Goal: Task Accomplishment & Management: Manage account settings

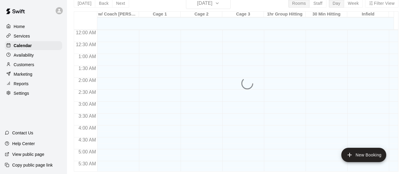
scroll to position [328, 0]
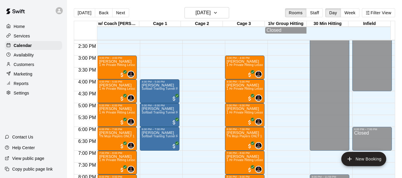
scroll to position [340, 0]
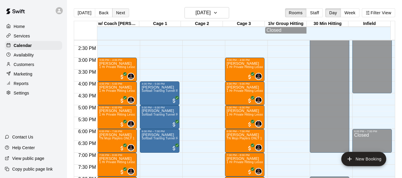
click at [119, 13] on button "Next" at bounding box center [120, 12] width 17 height 9
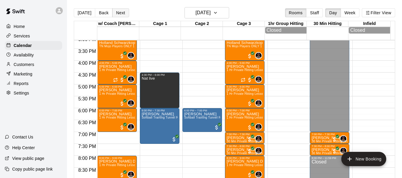
scroll to position [359, 0]
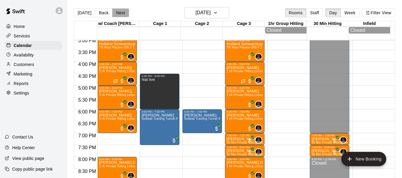
click at [118, 11] on button "Next" at bounding box center [120, 12] width 17 height 9
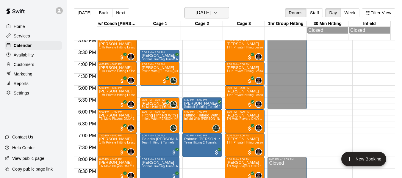
click at [228, 16] on button "Thursday Aug 21" at bounding box center [206, 12] width 45 height 11
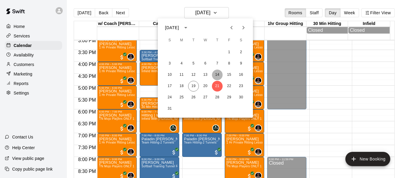
click at [219, 74] on button "14" at bounding box center [217, 75] width 11 height 11
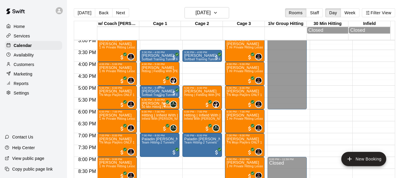
click at [159, 91] on p "[PERSON_NAME]" at bounding box center [160, 91] width 36 height 0
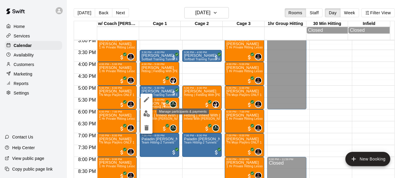
click at [147, 114] on img "edit" at bounding box center [146, 113] width 7 height 7
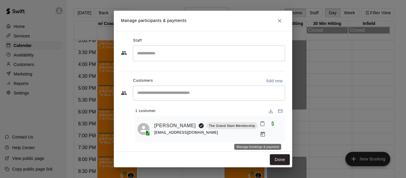
click at [260, 135] on icon "Manage bookings & payment" at bounding box center [263, 134] width 6 height 6
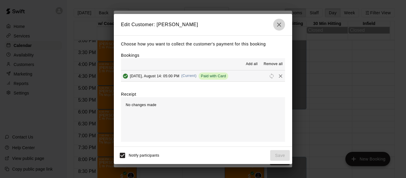
click at [281, 25] on icon "button" at bounding box center [279, 24] width 7 height 7
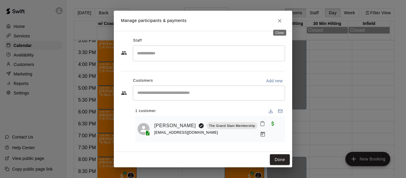
click at [282, 19] on icon "Close" at bounding box center [280, 21] width 6 height 6
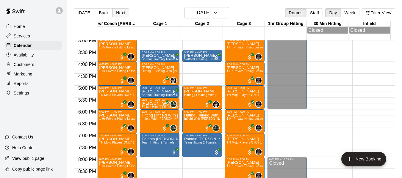
click at [123, 13] on button "Next" at bounding box center [120, 12] width 17 height 9
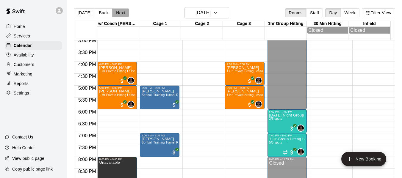
click at [119, 12] on button "Next" at bounding box center [120, 12] width 17 height 9
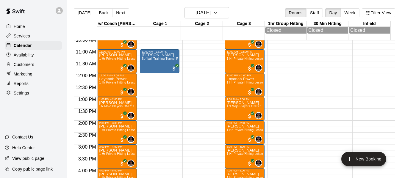
scroll to position [250, 0]
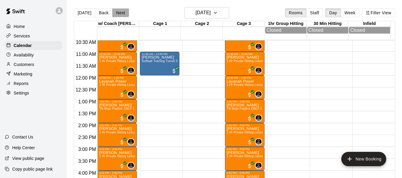
click at [120, 13] on button "Next" at bounding box center [120, 12] width 17 height 9
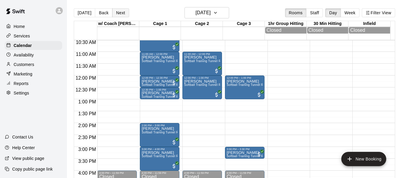
click at [123, 13] on button "Next" at bounding box center [120, 12] width 17 height 9
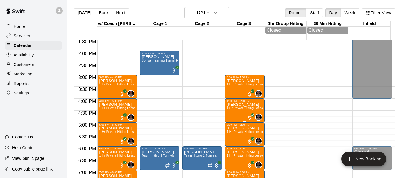
scroll to position [330, 0]
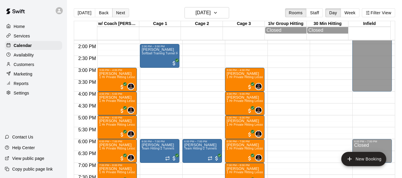
click at [122, 13] on button "Next" at bounding box center [120, 12] width 17 height 9
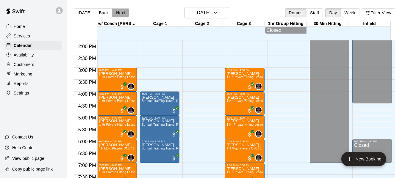
click at [120, 13] on button "Next" at bounding box center [120, 12] width 17 height 9
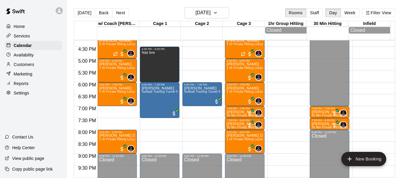
scroll to position [389, 0]
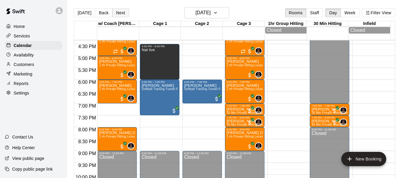
click at [116, 9] on button "Next" at bounding box center [120, 12] width 17 height 9
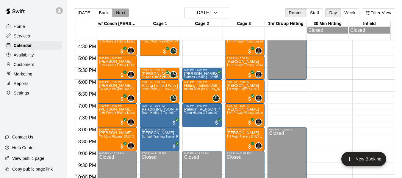
click at [120, 12] on button "Next" at bounding box center [120, 12] width 17 height 9
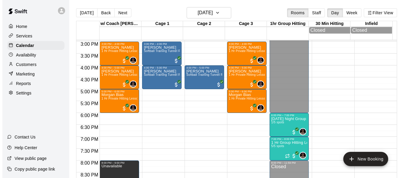
scroll to position [350, 0]
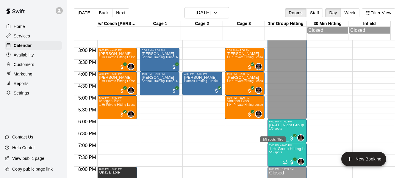
click at [278, 130] on span "1/5 spots" at bounding box center [275, 128] width 13 height 3
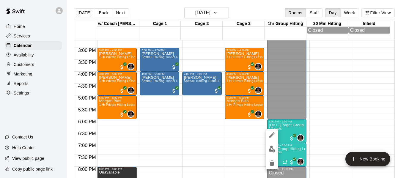
click at [247, 140] on div at bounding box center [203, 89] width 406 height 178
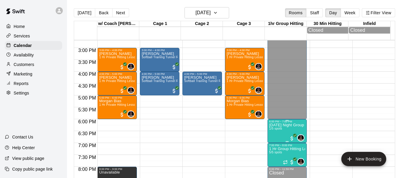
click at [275, 129] on span "1/5 spots" at bounding box center [275, 128] width 13 height 3
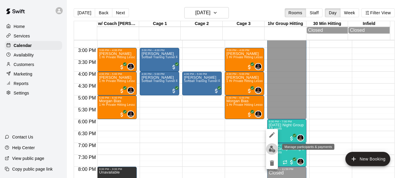
click at [270, 148] on img "edit" at bounding box center [272, 149] width 7 height 7
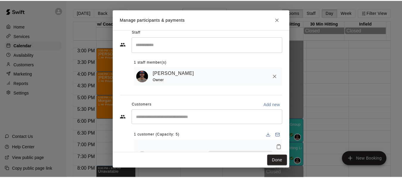
scroll to position [25, 0]
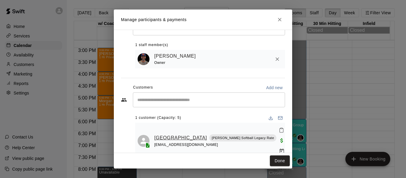
click at [176, 134] on link "Preslee Cave" at bounding box center [180, 138] width 53 height 8
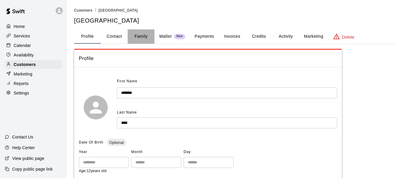
click at [135, 35] on button "Family" at bounding box center [141, 36] width 27 height 14
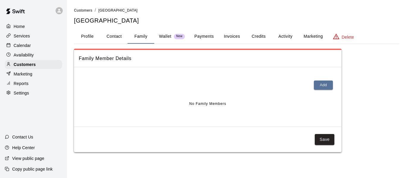
click at [87, 37] on button "Profile" at bounding box center [87, 36] width 27 height 14
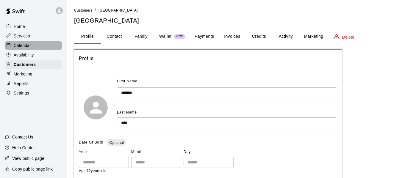
click at [26, 47] on p "Calendar" at bounding box center [22, 46] width 17 height 6
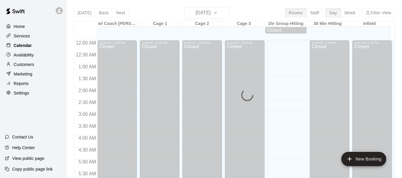
scroll to position [323, 0]
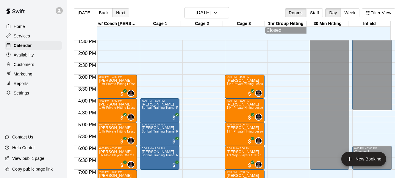
click at [126, 15] on button "Next" at bounding box center [120, 12] width 17 height 9
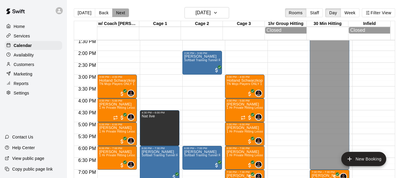
click at [126, 15] on button "Next" at bounding box center [120, 12] width 17 height 9
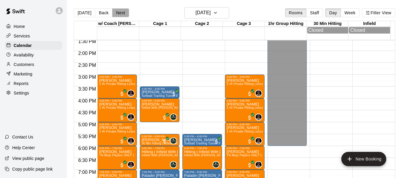
click at [126, 15] on button "Next" at bounding box center [120, 12] width 17 height 9
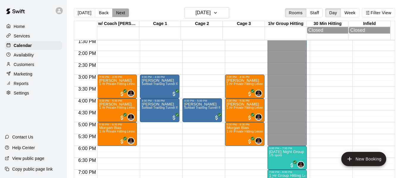
click at [126, 15] on button "Next" at bounding box center [120, 12] width 17 height 9
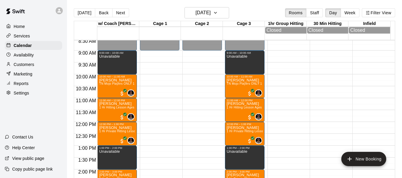
scroll to position [204, 0]
click at [118, 15] on button "Next" at bounding box center [120, 12] width 17 height 9
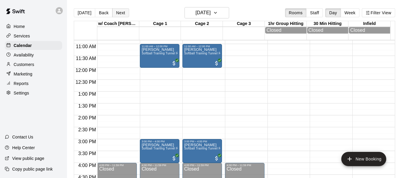
scroll to position [253, 0]
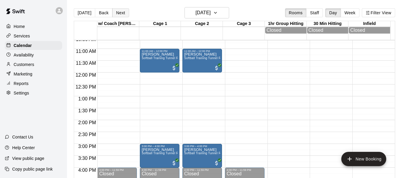
click at [122, 14] on button "Next" at bounding box center [120, 12] width 17 height 9
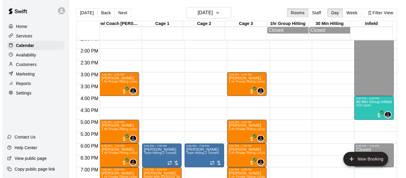
scroll to position [333, 0]
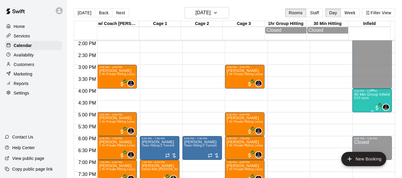
click at [362, 95] on p "60 Min Group Infield Training 10u Age Group" at bounding box center [372, 95] width 36 height 0
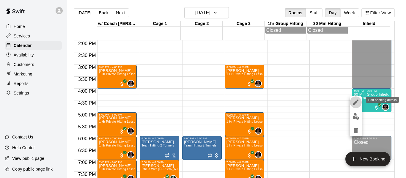
click at [358, 102] on icon "edit" at bounding box center [355, 102] width 5 height 5
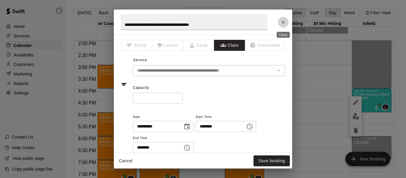
click at [282, 21] on icon "Close" at bounding box center [284, 22] width 6 height 6
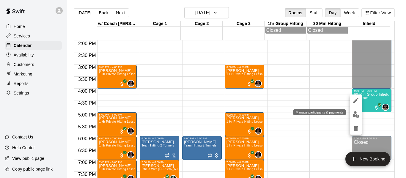
click at [357, 115] on img "edit" at bounding box center [356, 114] width 7 height 7
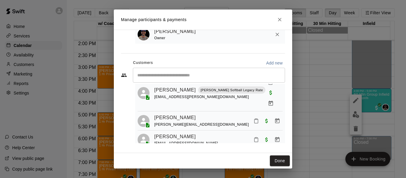
scroll to position [64, 0]
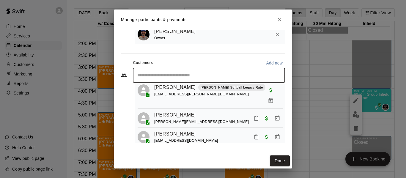
click at [183, 75] on input "Start typing to search customers..." at bounding box center [209, 75] width 147 height 6
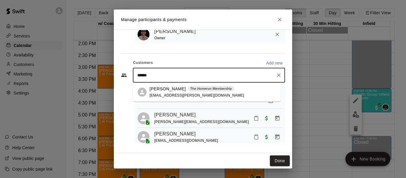
type input "*******"
click at [174, 91] on p "Brinley Quinney" at bounding box center [168, 89] width 36 height 6
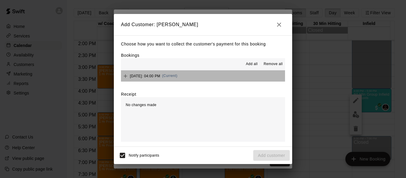
click at [219, 76] on button "Monday, August 25: 04:00 PM (Current)" at bounding box center [203, 76] width 164 height 11
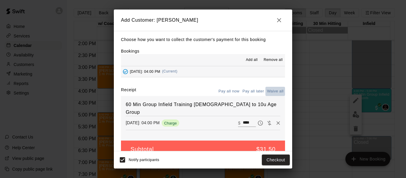
click at [269, 93] on button "Waive all" at bounding box center [276, 91] width 20 height 9
type input "*"
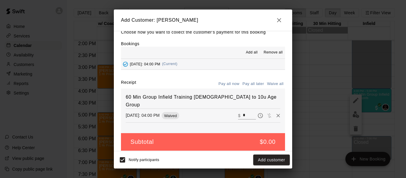
scroll to position [12, 0]
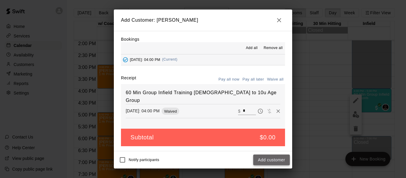
click at [272, 161] on button "Add customer" at bounding box center [271, 160] width 37 height 11
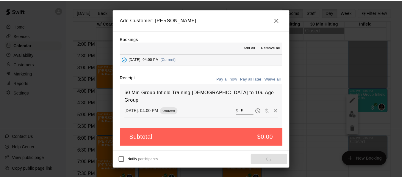
scroll to position [0, 0]
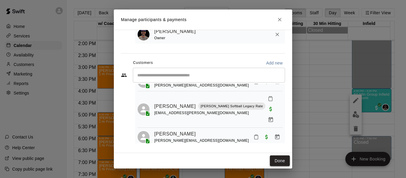
click at [275, 164] on button "Done" at bounding box center [280, 161] width 20 height 11
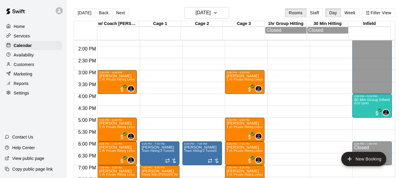
scroll to position [323, 0]
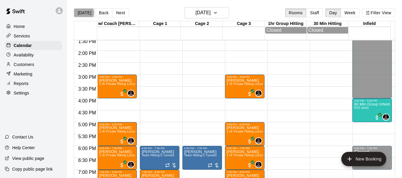
click at [83, 13] on button "[DATE]" at bounding box center [84, 12] width 21 height 9
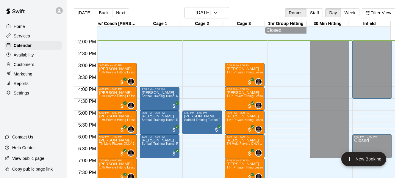
scroll to position [344, 0]
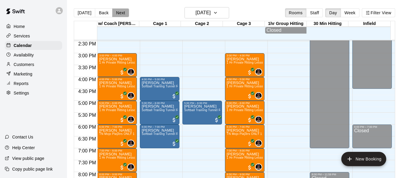
click at [120, 13] on button "Next" at bounding box center [120, 12] width 17 height 9
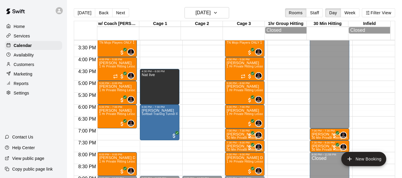
scroll to position [374, 0]
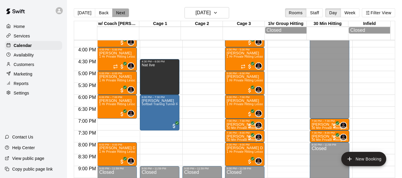
click at [120, 12] on button "Next" at bounding box center [120, 12] width 17 height 9
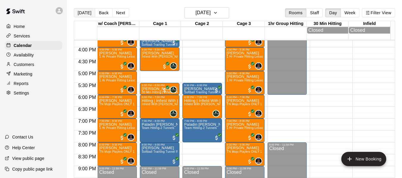
click at [79, 13] on button "[DATE]" at bounding box center [84, 12] width 21 height 9
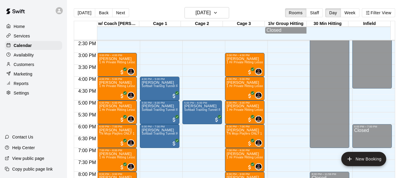
scroll to position [344, 0]
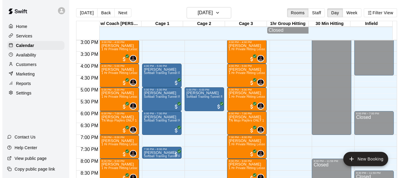
scroll to position [362, 0]
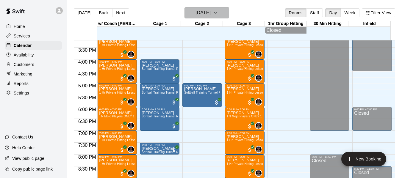
click at [218, 13] on icon "button" at bounding box center [215, 12] width 5 height 7
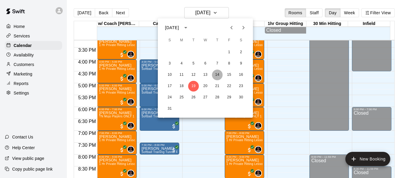
click at [220, 73] on button "14" at bounding box center [217, 75] width 11 height 11
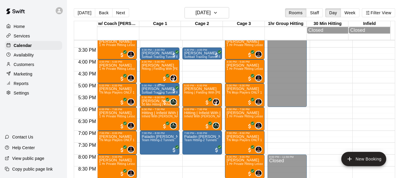
click at [153, 89] on p "[PERSON_NAME]" at bounding box center [160, 89] width 36 height 0
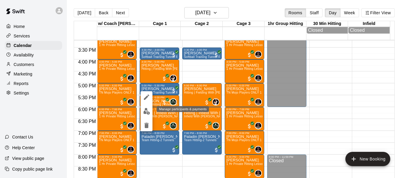
click at [145, 111] on img "edit" at bounding box center [146, 111] width 7 height 7
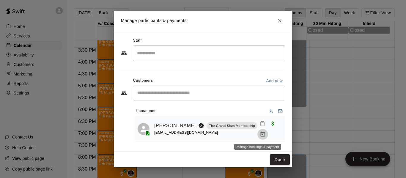
click at [260, 134] on icon "Manage bookings & payment" at bounding box center [263, 134] width 6 height 6
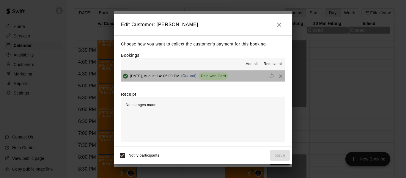
click at [254, 76] on button "Thursday, August 14: 05:00 PM (Current) Paid with Card" at bounding box center [203, 76] width 164 height 11
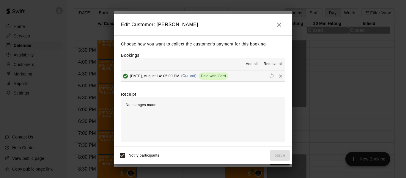
click at [255, 76] on button "Thursday, August 14: 05:00 PM (Current) Paid with Card" at bounding box center [203, 76] width 164 height 11
click at [279, 77] on icon "Remove" at bounding box center [281, 76] width 4 height 4
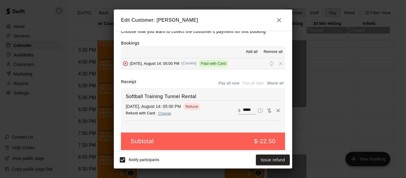
scroll to position [12, 0]
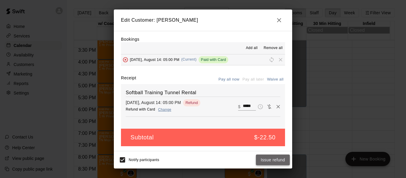
click at [278, 160] on button "Issue refund" at bounding box center [273, 160] width 34 height 11
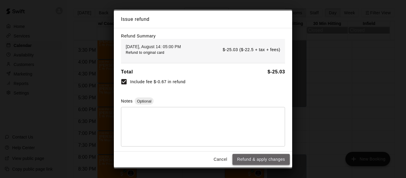
click at [260, 161] on button "Refund & apply changes" at bounding box center [261, 159] width 57 height 11
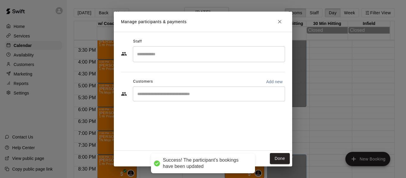
scroll to position [0, 0]
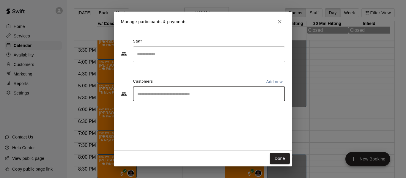
click at [218, 94] on input "Start typing to search customers..." at bounding box center [209, 94] width 147 height 6
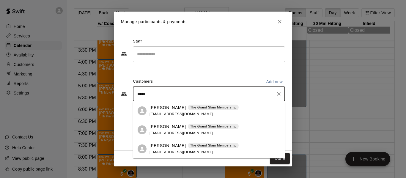
type input "******"
click at [171, 107] on p "Dustin Sandsness" at bounding box center [168, 108] width 36 height 6
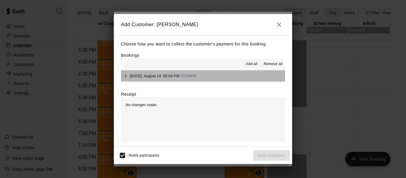
click at [241, 75] on button "Thursday, August 14: 05:00 PM (Current)" at bounding box center [203, 76] width 164 height 11
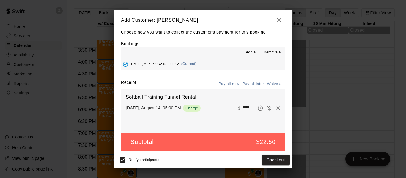
scroll to position [12, 0]
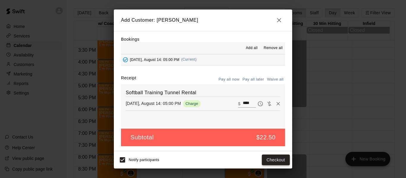
click at [275, 160] on button "Checkout" at bounding box center [276, 160] width 28 height 11
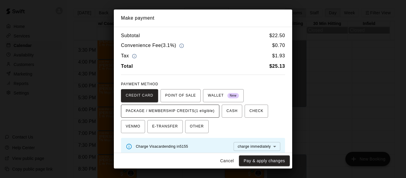
click at [202, 113] on span "PACKAGE / MEMBERSHIP CREDITS (1 eligible)" at bounding box center [170, 111] width 89 height 10
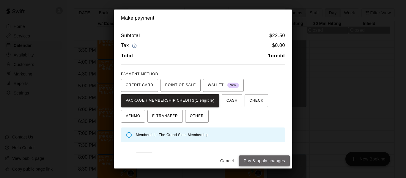
click at [268, 164] on button "Pay & apply changes" at bounding box center [264, 161] width 51 height 11
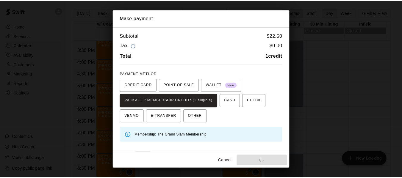
scroll to position [0, 0]
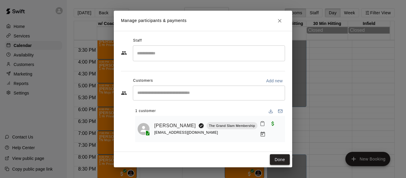
click at [284, 159] on button "Done" at bounding box center [280, 159] width 20 height 11
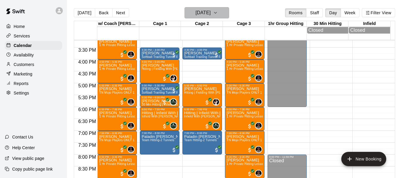
click at [222, 11] on button "Thursday Aug 14" at bounding box center [206, 12] width 45 height 11
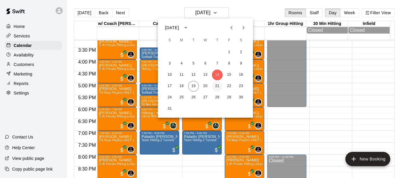
click at [216, 86] on button "21" at bounding box center [217, 86] width 11 height 11
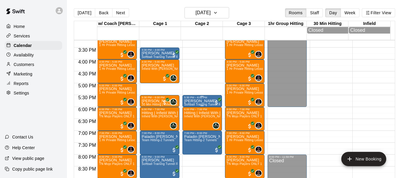
click at [197, 101] on p "[PERSON_NAME]" at bounding box center [202, 101] width 36 height 0
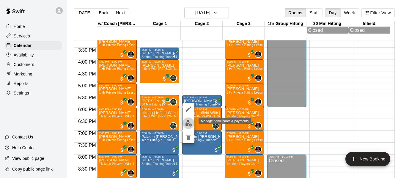
click at [188, 125] on img "edit" at bounding box center [188, 123] width 7 height 7
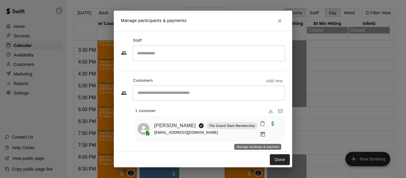
click at [261, 134] on icon "Manage bookings & payment" at bounding box center [263, 134] width 4 height 5
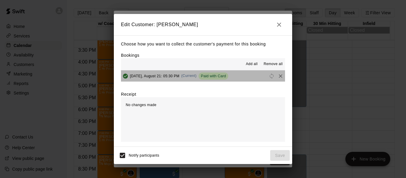
click at [257, 79] on button "Thursday, August 21: 05:30 PM (Current) Paid with Card" at bounding box center [203, 76] width 164 height 11
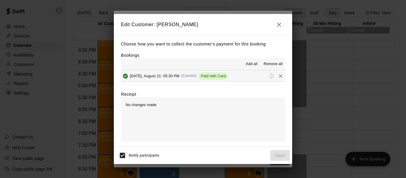
click at [278, 78] on icon "Remove" at bounding box center [281, 76] width 6 height 6
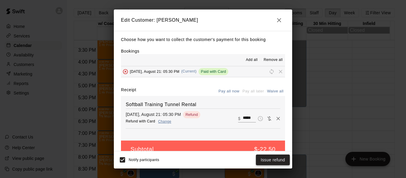
click at [267, 161] on button "Issue refund" at bounding box center [273, 160] width 34 height 11
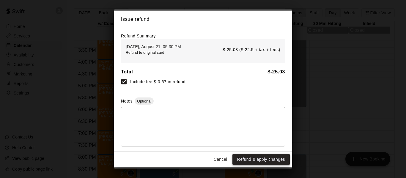
click at [268, 161] on button "Refund & apply changes" at bounding box center [261, 159] width 57 height 11
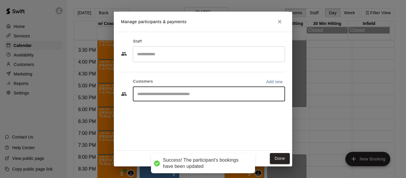
click at [200, 95] on input "Start typing to search customers..." at bounding box center [209, 94] width 147 height 6
type input "******"
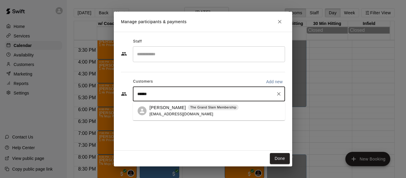
click at [176, 112] on span "andi_sands@hotmail.com" at bounding box center [182, 114] width 64 height 4
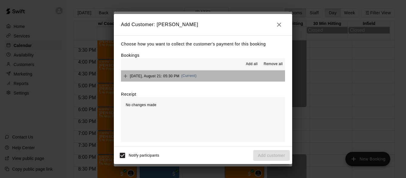
click at [217, 72] on button "Thursday, August 21: 05:30 PM (Current)" at bounding box center [203, 76] width 164 height 11
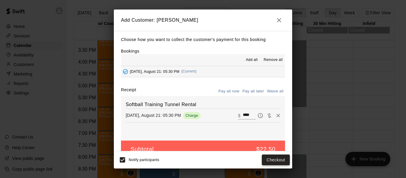
click at [275, 160] on button "Checkout" at bounding box center [276, 160] width 28 height 11
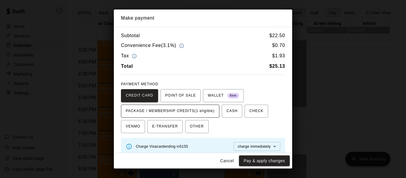
click at [211, 112] on span "PACKAGE / MEMBERSHIP CREDITS (1 eligible)" at bounding box center [170, 111] width 89 height 10
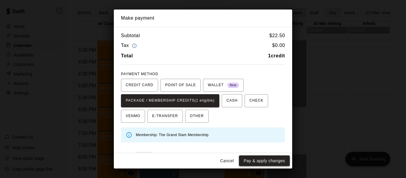
click at [269, 161] on button "Pay & apply changes" at bounding box center [264, 161] width 51 height 11
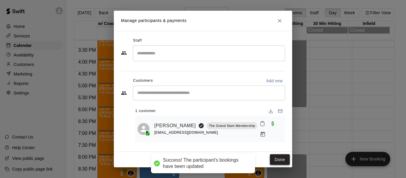
click at [277, 163] on button "Done" at bounding box center [280, 159] width 20 height 11
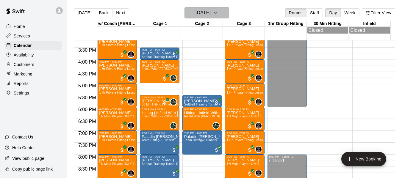
click at [229, 11] on button "Thursday Aug 21" at bounding box center [206, 12] width 45 height 11
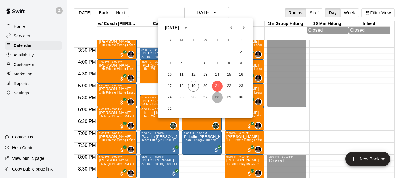
click at [218, 96] on button "28" at bounding box center [217, 97] width 11 height 11
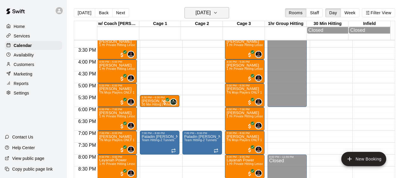
click at [228, 12] on button "Thursday Aug 28" at bounding box center [206, 12] width 45 height 11
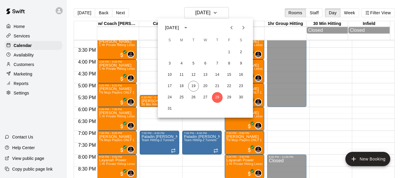
click at [242, 27] on icon "Next month" at bounding box center [243, 27] width 7 height 7
click at [183, 52] on button "1" at bounding box center [181, 52] width 11 height 11
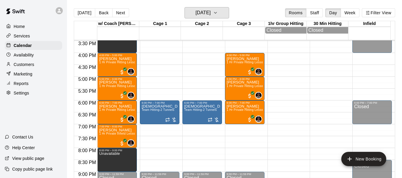
scroll to position [369, 0]
click at [184, 7] on button "Monday Sep 01" at bounding box center [206, 12] width 45 height 11
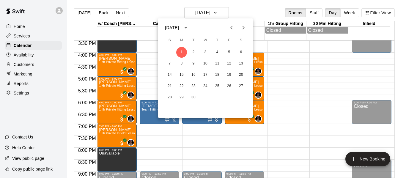
click at [252, 13] on div at bounding box center [203, 89] width 406 height 178
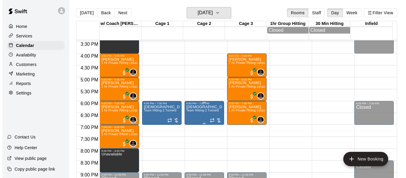
scroll to position [378, 0]
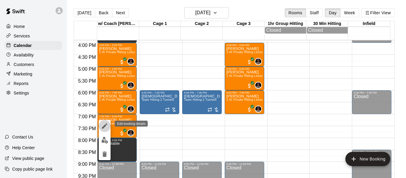
click at [107, 126] on icon "edit" at bounding box center [104, 126] width 7 height 7
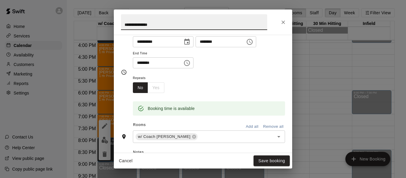
scroll to position [79, 0]
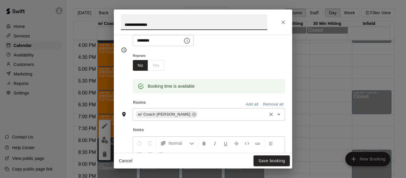
click at [205, 117] on input "text" at bounding box center [232, 114] width 67 height 7
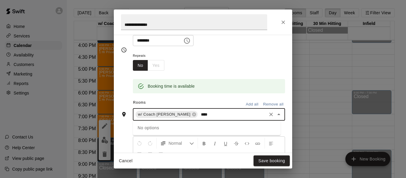
type input "***"
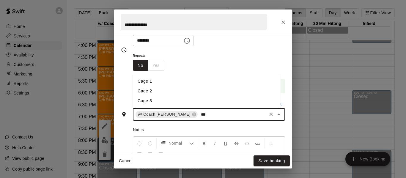
click at [161, 98] on li "Cage 3" at bounding box center [207, 101] width 148 height 10
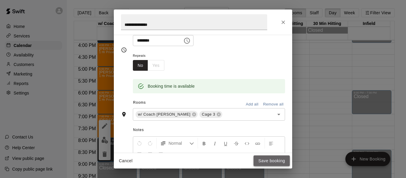
click at [264, 162] on button "Save booking" at bounding box center [272, 161] width 36 height 11
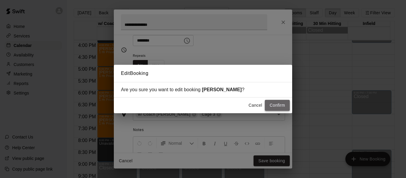
click at [280, 108] on button "Confirm" at bounding box center [277, 105] width 25 height 11
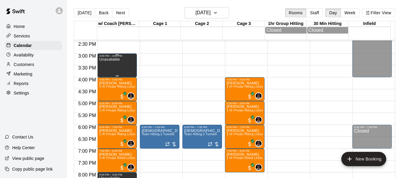
scroll to position [329, 0]
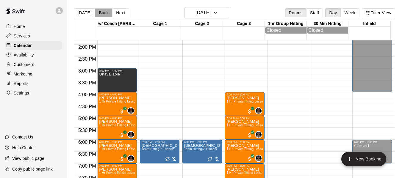
click at [96, 10] on button "Back" at bounding box center [104, 12] width 18 height 9
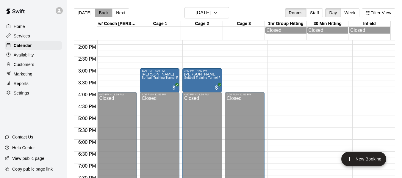
click at [96, 10] on button "Back" at bounding box center [104, 12] width 18 height 9
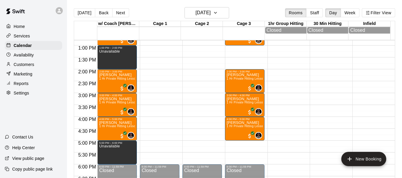
scroll to position [319, 0]
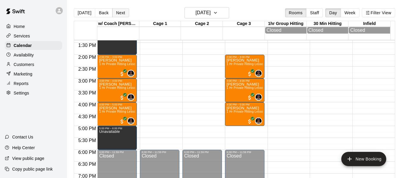
click at [120, 12] on button "Next" at bounding box center [120, 12] width 17 height 9
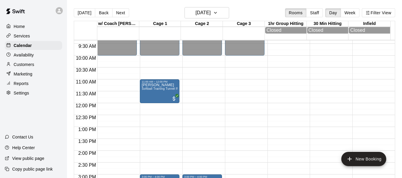
scroll to position [220, 0]
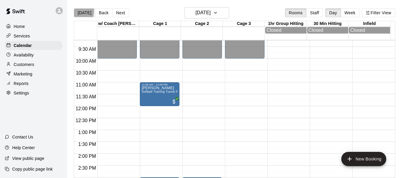
click at [75, 11] on button "[DATE]" at bounding box center [84, 12] width 21 height 9
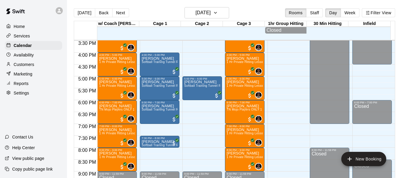
scroll to position [378, 0]
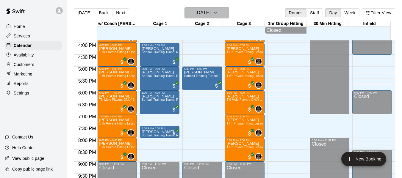
click at [218, 9] on icon "button" at bounding box center [215, 12] width 5 height 7
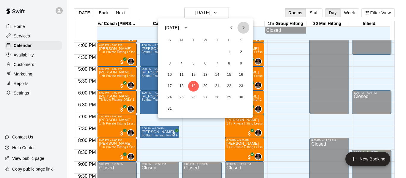
click at [243, 26] on icon "Next month" at bounding box center [244, 28] width 2 height 4
click at [206, 86] on button "24" at bounding box center [205, 86] width 11 height 11
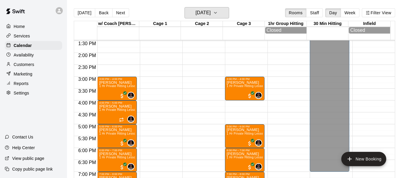
scroll to position [319, 0]
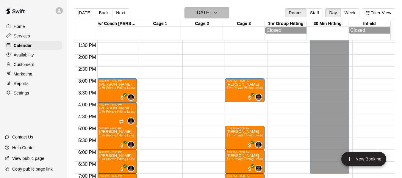
click at [229, 12] on button "Wednesday Sep 24" at bounding box center [206, 12] width 45 height 11
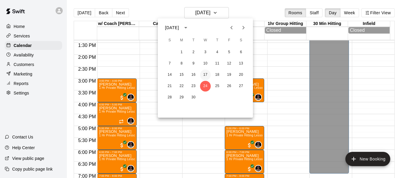
click at [207, 72] on button "17" at bounding box center [205, 75] width 11 height 11
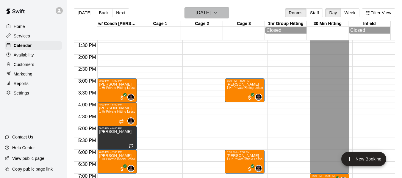
click at [218, 11] on icon "button" at bounding box center [215, 12] width 5 height 7
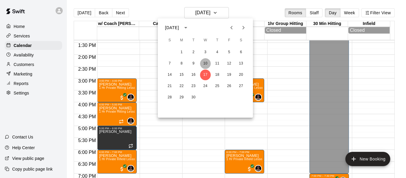
click at [208, 64] on button "10" at bounding box center [205, 63] width 11 height 11
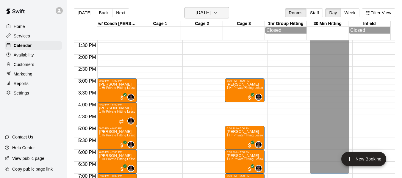
click at [218, 12] on icon "button" at bounding box center [215, 12] width 5 height 7
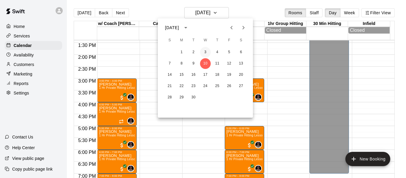
click at [207, 51] on button "3" at bounding box center [205, 52] width 11 height 11
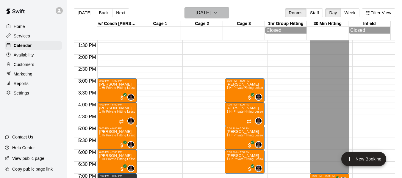
click at [227, 9] on button "Wednesday Sep 03" at bounding box center [206, 12] width 45 height 11
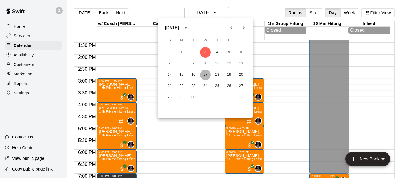
click at [206, 72] on button "17" at bounding box center [205, 75] width 11 height 11
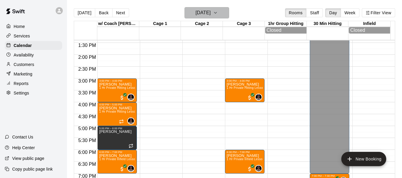
click at [218, 11] on icon "button" at bounding box center [215, 12] width 5 height 7
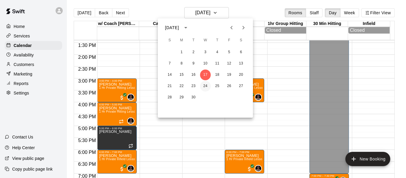
click at [205, 85] on button "24" at bounding box center [205, 86] width 11 height 11
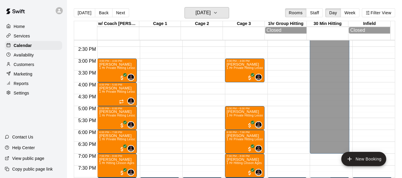
scroll to position [329, 0]
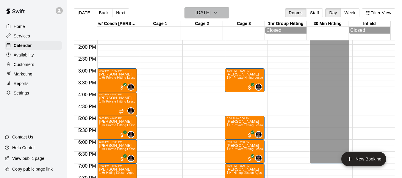
click at [218, 13] on icon "button" at bounding box center [215, 12] width 5 height 7
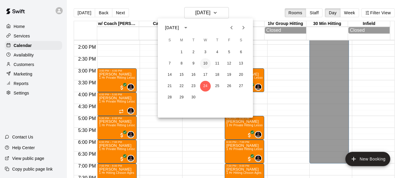
click at [207, 62] on button "10" at bounding box center [205, 63] width 11 height 11
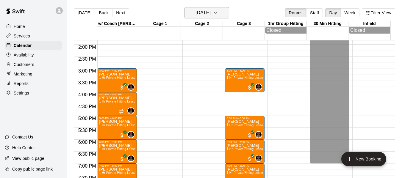
click at [218, 10] on icon "button" at bounding box center [215, 12] width 5 height 7
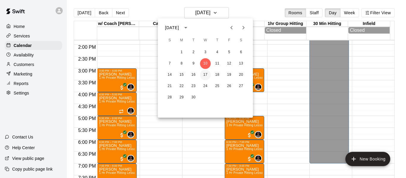
click at [206, 74] on button "17" at bounding box center [205, 75] width 11 height 11
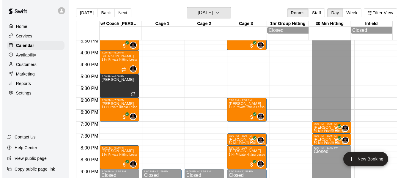
scroll to position [378, 0]
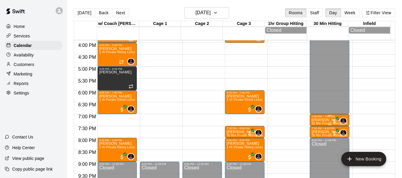
click at [315, 120] on p "Addison Ieronimo" at bounding box center [329, 120] width 36 height 0
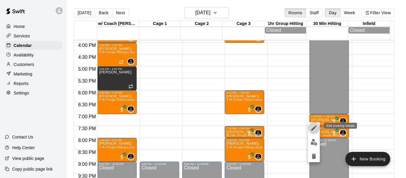
click at [313, 129] on icon "edit" at bounding box center [313, 128] width 5 height 5
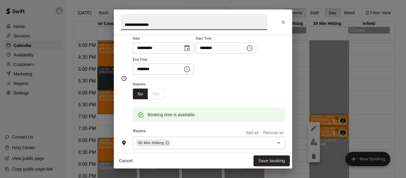
scroll to position [69, 0]
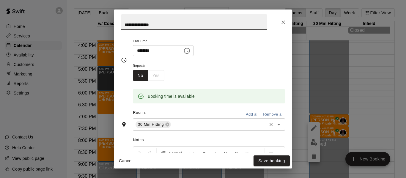
click at [192, 126] on input "text" at bounding box center [219, 124] width 94 height 7
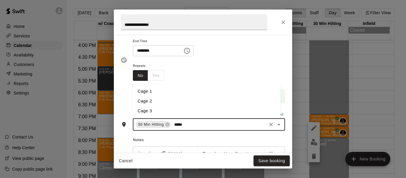
type input "******"
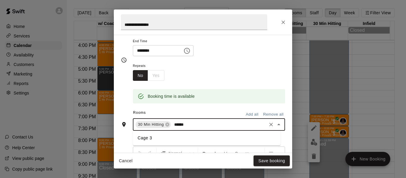
click at [154, 138] on li "Cage 3" at bounding box center [207, 138] width 148 height 10
click at [275, 162] on button "Save booking" at bounding box center [272, 161] width 36 height 11
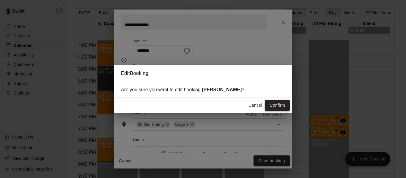
click at [279, 107] on button "Confirm" at bounding box center [277, 105] width 25 height 11
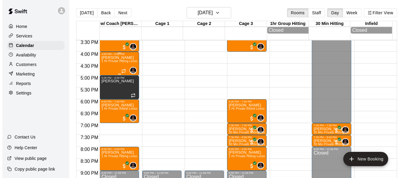
scroll to position [339, 0]
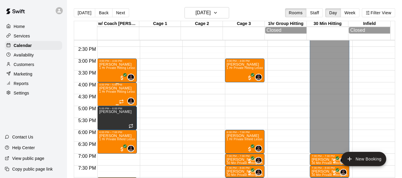
click at [111, 93] on span "1 Hr Private Hitting Lesson Ages [DEMOGRAPHIC_DATA] And Older" at bounding box center [147, 91] width 97 height 3
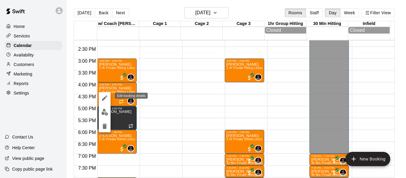
click at [105, 98] on icon "edit" at bounding box center [104, 97] width 5 height 5
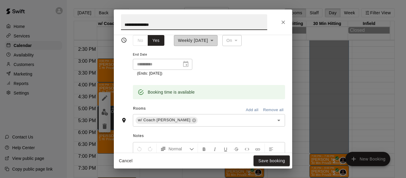
scroll to position [109, 0]
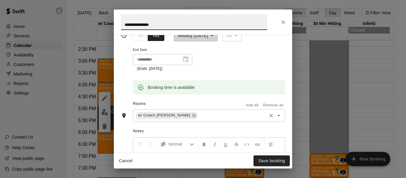
click at [202, 116] on input "text" at bounding box center [232, 115] width 67 height 7
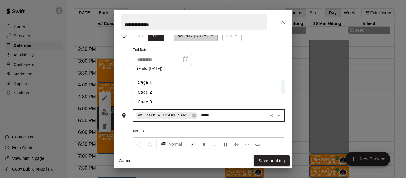
type input "******"
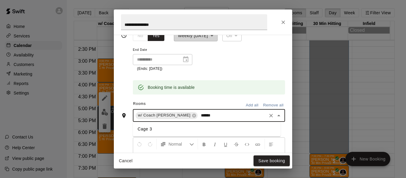
click at [196, 128] on li "Cage 3" at bounding box center [207, 129] width 148 height 10
click at [275, 159] on button "Save booking" at bounding box center [272, 161] width 36 height 11
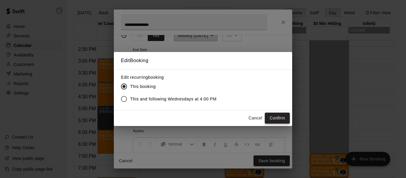
click at [280, 119] on button "Confirm" at bounding box center [277, 118] width 25 height 11
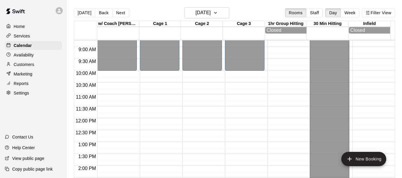
scroll to position [200, 0]
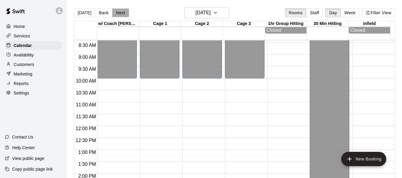
click at [122, 12] on button "Next" at bounding box center [120, 12] width 17 height 9
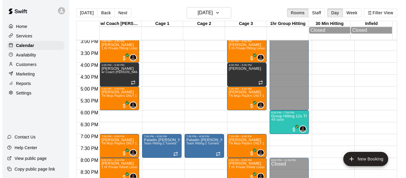
scroll to position [359, 0]
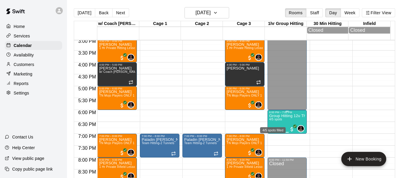
click at [279, 120] on span "4/5 spots" at bounding box center [275, 119] width 13 height 3
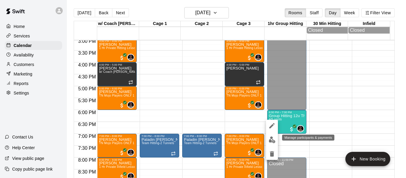
click at [271, 139] on img "edit" at bounding box center [272, 140] width 7 height 7
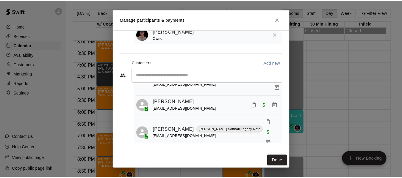
scroll to position [44, 0]
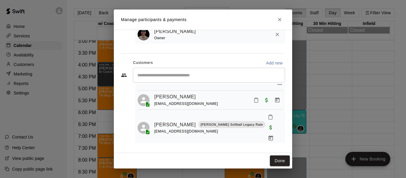
click at [277, 20] on icon "Close" at bounding box center [280, 20] width 6 height 6
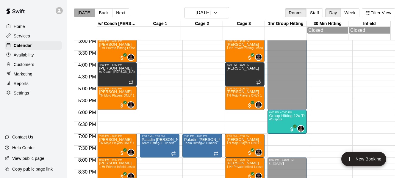
click at [88, 13] on button "[DATE]" at bounding box center [84, 12] width 21 height 9
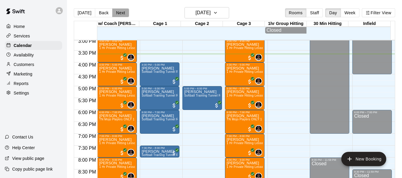
click at [117, 12] on button "Next" at bounding box center [120, 12] width 17 height 9
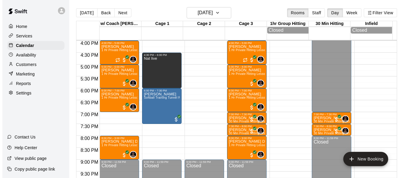
scroll to position [389, 0]
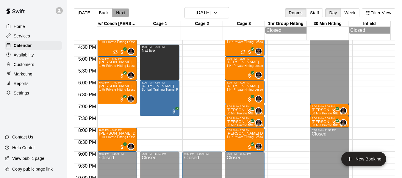
click at [121, 11] on button "Next" at bounding box center [120, 12] width 17 height 9
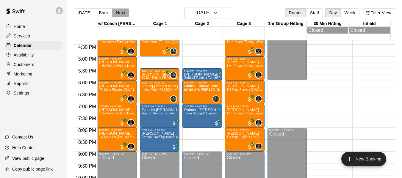
click at [122, 14] on button "Next" at bounding box center [120, 12] width 17 height 9
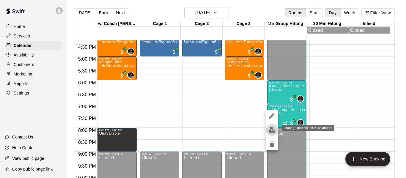
click at [270, 131] on img "edit" at bounding box center [272, 130] width 7 height 7
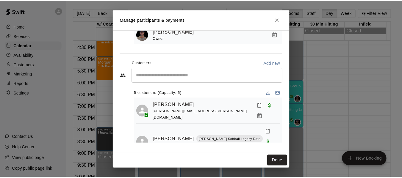
scroll to position [0, 0]
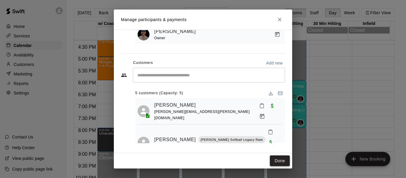
click at [271, 160] on button "Done" at bounding box center [280, 161] width 20 height 11
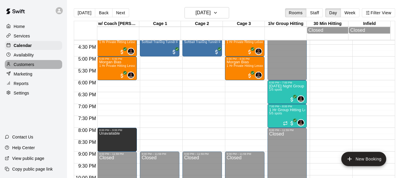
click at [27, 65] on p "Customers" at bounding box center [24, 65] width 21 height 6
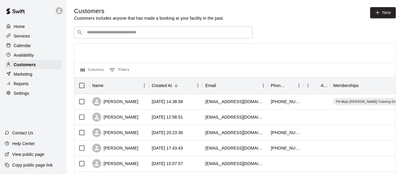
click at [137, 32] on input "Search customers by name or email" at bounding box center [167, 32] width 165 height 6
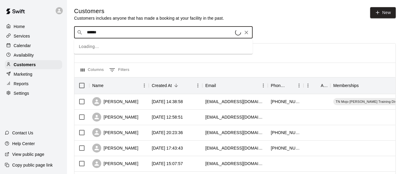
type input "*******"
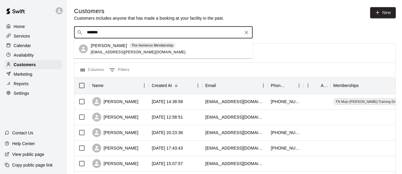
click at [115, 44] on p "Brinley Quinney" at bounding box center [109, 46] width 36 height 6
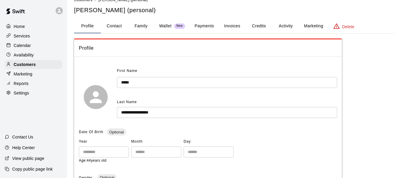
scroll to position [20, 0]
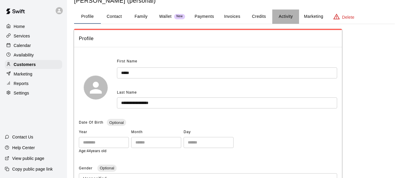
click at [283, 16] on button "Activity" at bounding box center [285, 17] width 27 height 14
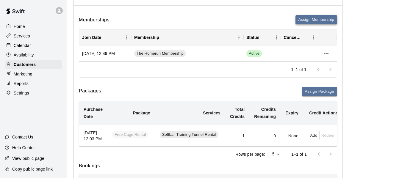
scroll to position [59, 0]
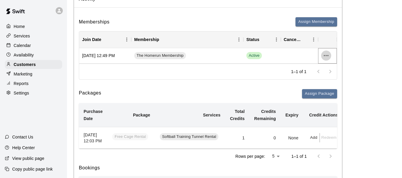
click at [325, 56] on icon "more actions" at bounding box center [325, 55] width 7 height 7
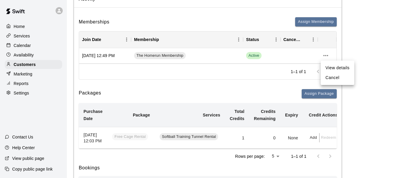
click at [26, 36] on div at bounding box center [203, 89] width 406 height 178
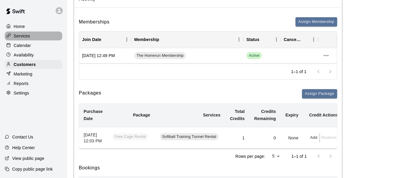
click at [29, 37] on p "Services" at bounding box center [22, 36] width 16 height 6
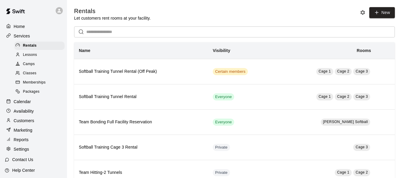
click at [43, 85] on span "Memberships" at bounding box center [34, 83] width 23 height 6
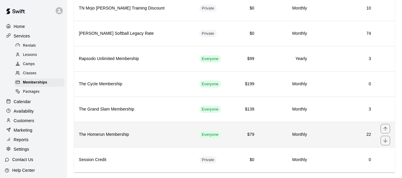
scroll to position [75, 0]
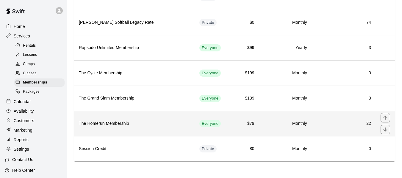
click at [123, 122] on h6 "The Homerun Membership" at bounding box center [134, 123] width 111 height 7
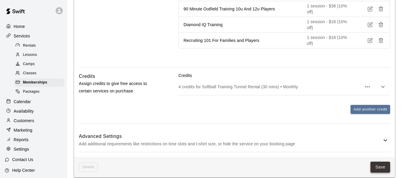
scroll to position [577, 0]
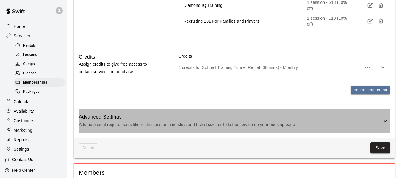
click at [385, 120] on icon at bounding box center [385, 121] width 4 height 2
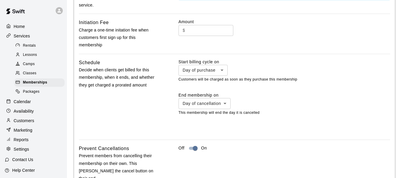
scroll to position [775, 0]
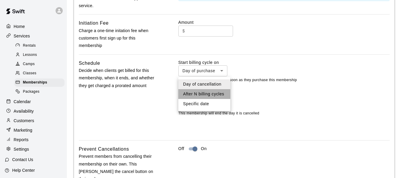
click at [225, 93] on li "After N billing cycles" at bounding box center [204, 94] width 52 height 10
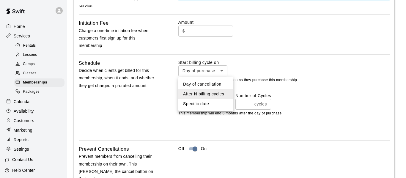
click at [214, 85] on li "Day of cancellation" at bounding box center [205, 84] width 55 height 10
type input "*********"
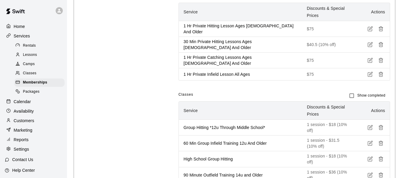
scroll to position [299, 0]
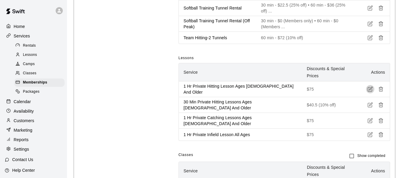
click at [371, 87] on icon "button" at bounding box center [369, 89] width 5 height 5
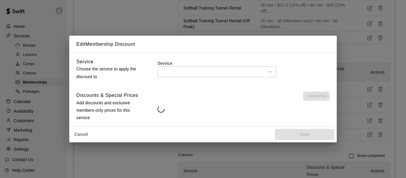
type input "**********"
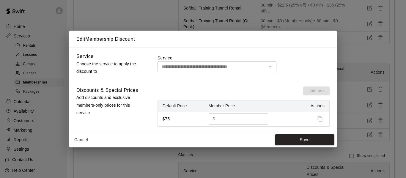
click at [79, 141] on button "Cancel" at bounding box center [81, 139] width 19 height 11
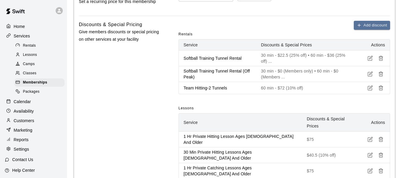
scroll to position [229, 0]
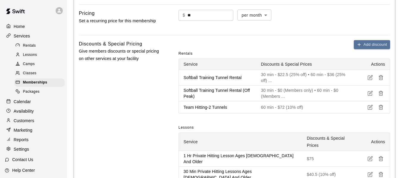
click at [23, 102] on p "Calendar" at bounding box center [22, 102] width 17 height 6
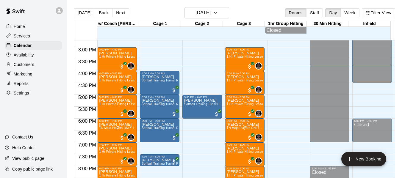
scroll to position [346, 0]
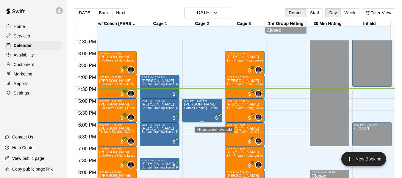
click at [214, 120] on span "All customers have paid" at bounding box center [217, 118] width 6 height 6
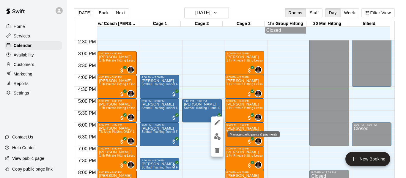
click at [217, 138] on img "edit" at bounding box center [217, 136] width 7 height 7
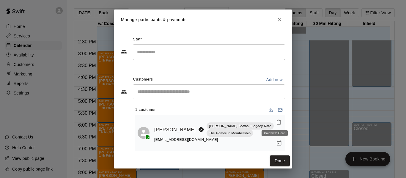
click at [274, 130] on span "Paid with Card" at bounding box center [279, 132] width 11 height 5
click at [155, 126] on link "[PERSON_NAME]" at bounding box center [175, 130] width 42 height 8
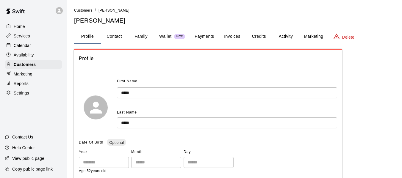
click at [289, 36] on button "Activity" at bounding box center [285, 36] width 27 height 14
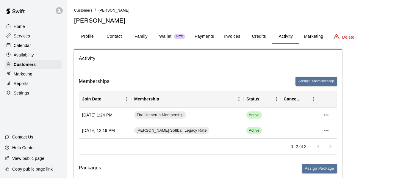
click at [260, 35] on button "Credits" at bounding box center [258, 36] width 27 height 14
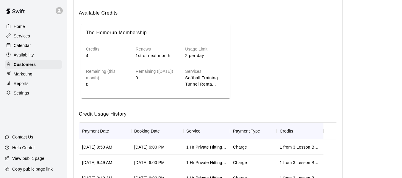
scroll to position [69, 0]
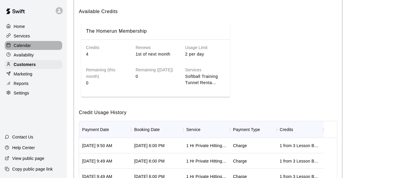
click at [26, 48] on p "Calendar" at bounding box center [22, 46] width 17 height 6
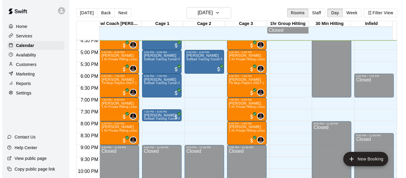
scroll to position [385, 0]
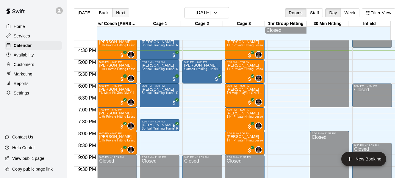
click at [122, 13] on button "Next" at bounding box center [120, 12] width 17 height 9
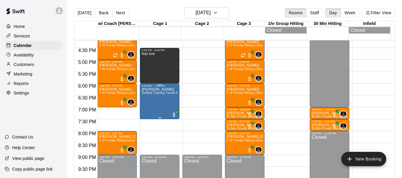
click at [160, 90] on p "Lindsay Sesate" at bounding box center [160, 90] width 36 height 0
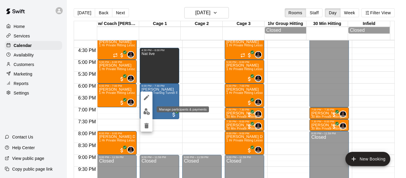
click at [146, 112] on img "edit" at bounding box center [146, 111] width 7 height 7
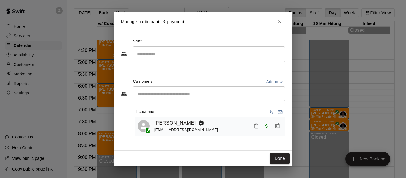
click at [167, 122] on link "Lindsay Sesate" at bounding box center [175, 123] width 42 height 8
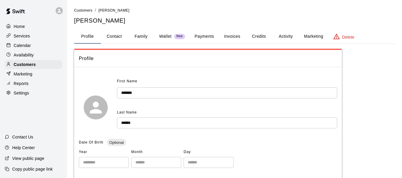
click at [143, 31] on button "Family" at bounding box center [141, 36] width 27 height 14
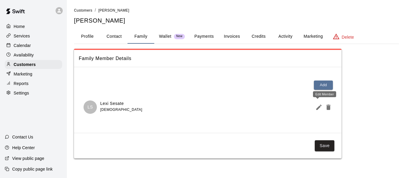
click at [317, 106] on icon "Edit Member" at bounding box center [319, 107] width 7 height 7
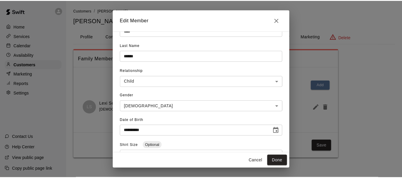
scroll to position [69, 0]
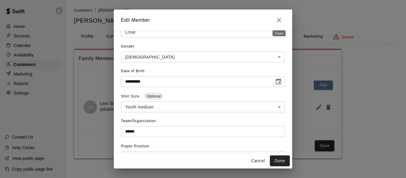
click at [282, 20] on icon "Close" at bounding box center [279, 20] width 7 height 7
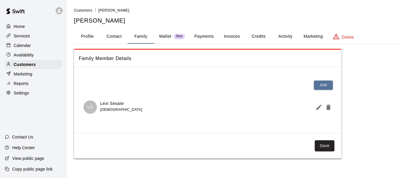
click at [211, 37] on button "Payments" at bounding box center [204, 36] width 29 height 14
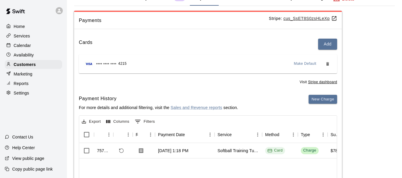
scroll to position [50, 0]
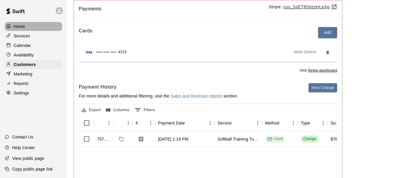
click at [15, 28] on p "Home" at bounding box center [19, 27] width 11 height 6
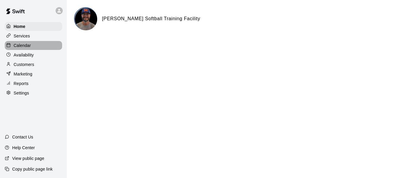
click at [26, 47] on p "Calendar" at bounding box center [22, 46] width 17 height 6
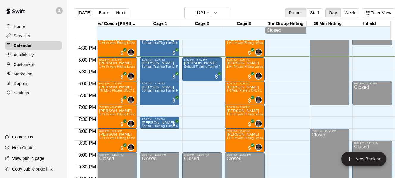
scroll to position [386, 0]
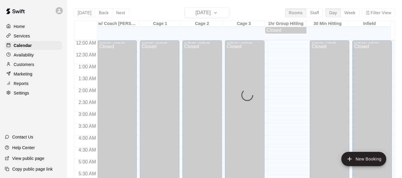
scroll to position [404, 0]
